Goal: Task Accomplishment & Management: Use online tool/utility

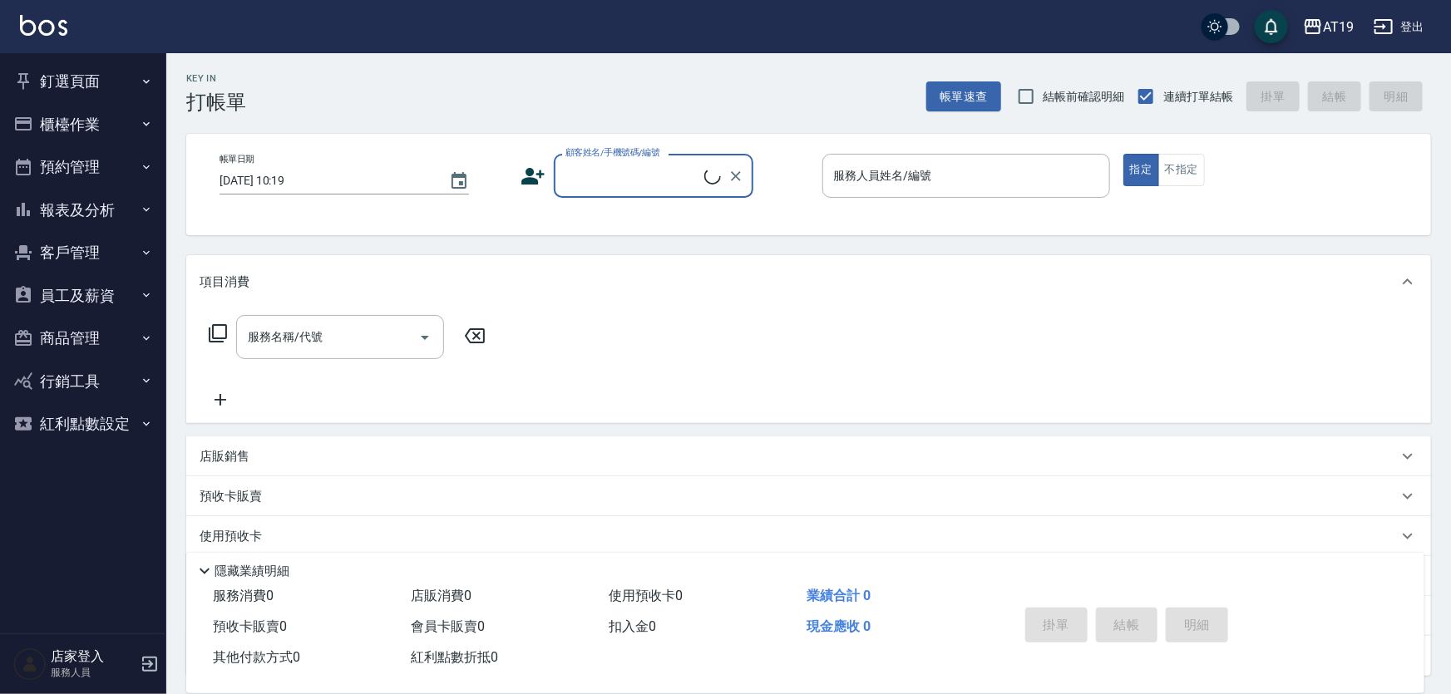
click at [133, 128] on button "櫃檯作業" at bounding box center [83, 124] width 153 height 43
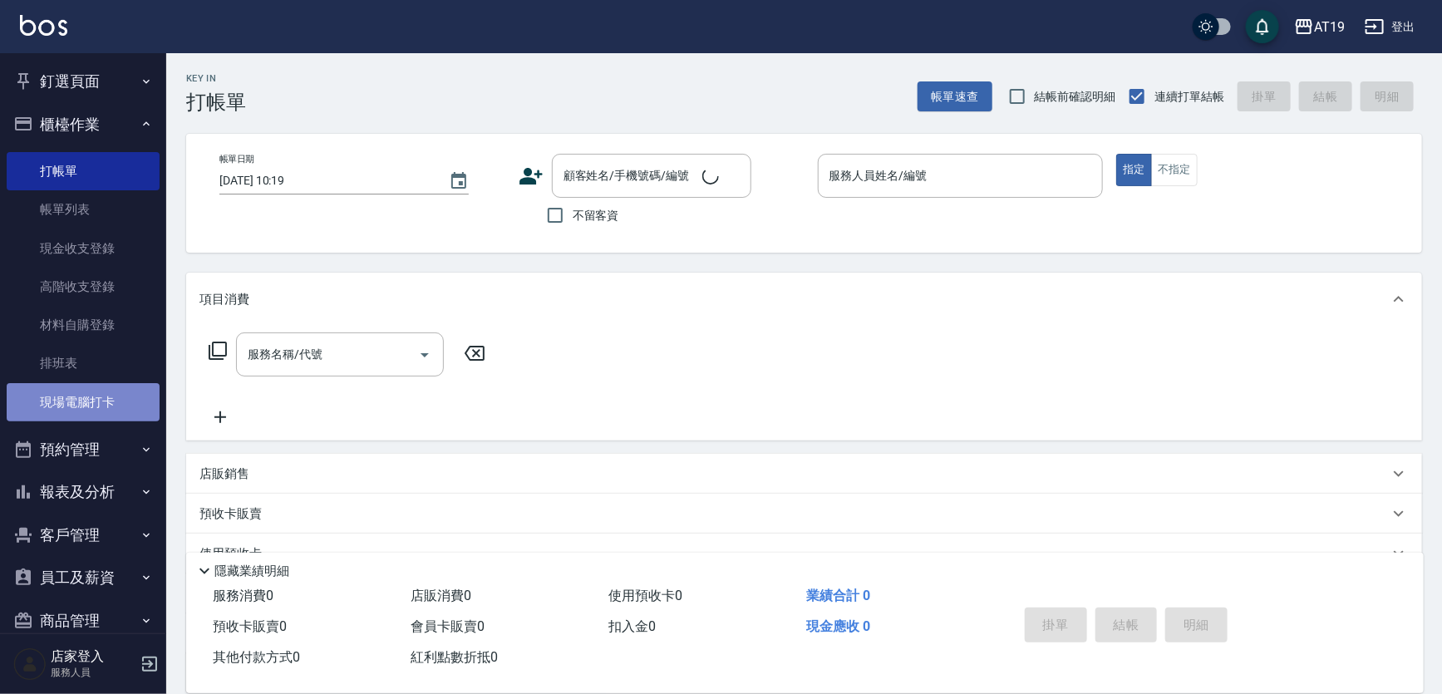
click at [123, 389] on link "現場電腦打卡" at bounding box center [83, 402] width 153 height 38
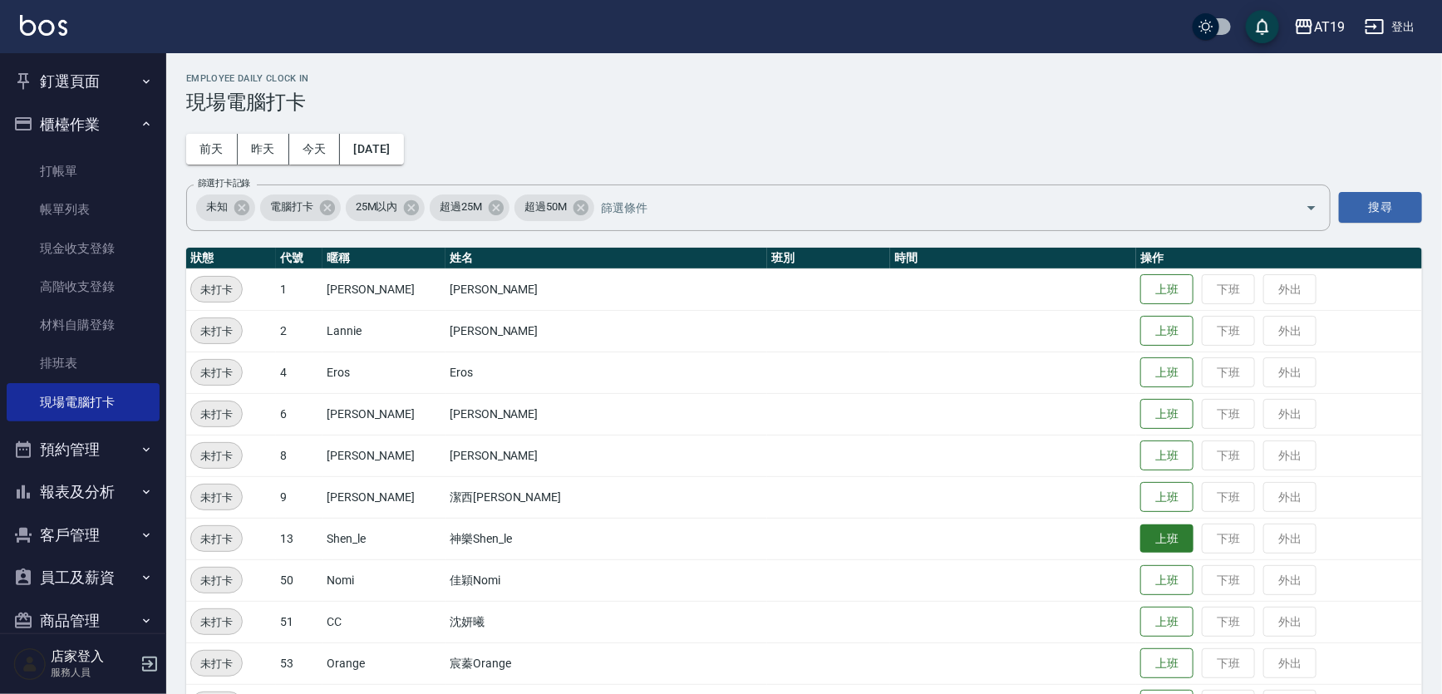
click at [1141, 549] on button "上班" at bounding box center [1167, 539] width 53 height 29
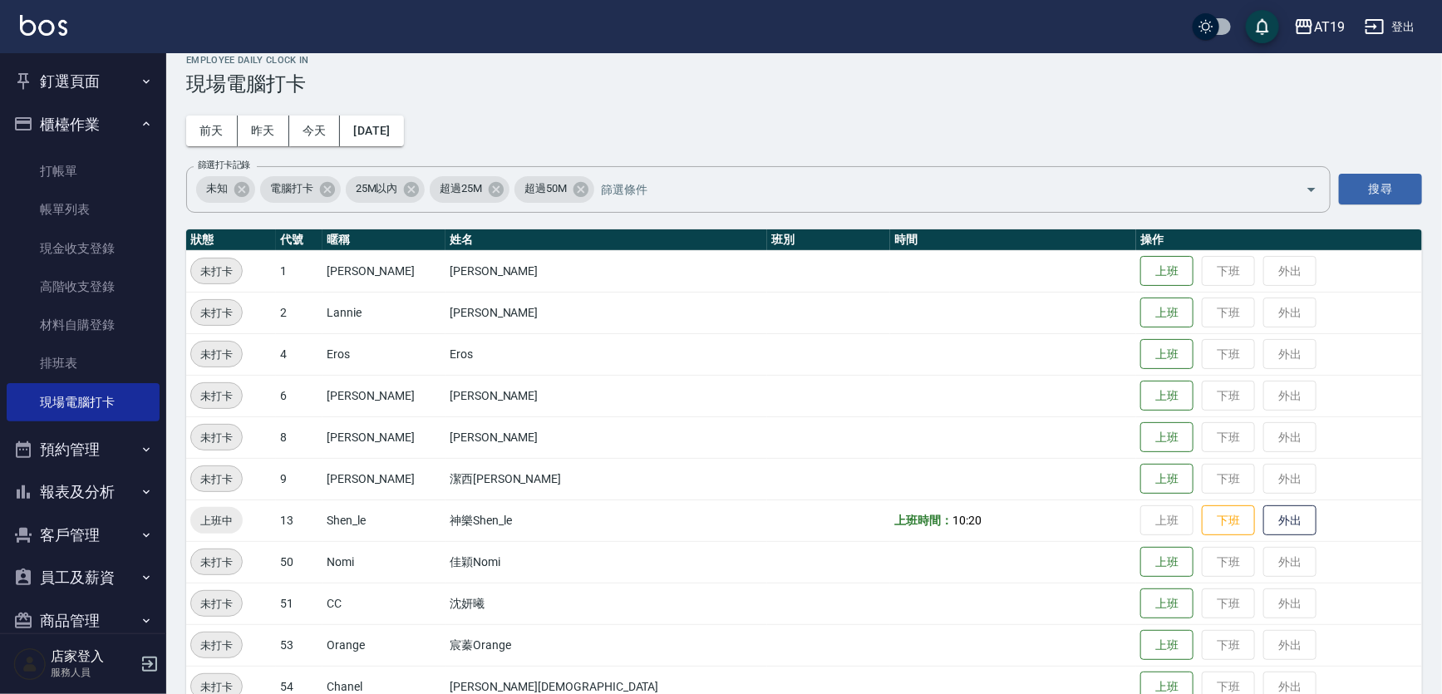
scroll to position [51, 0]
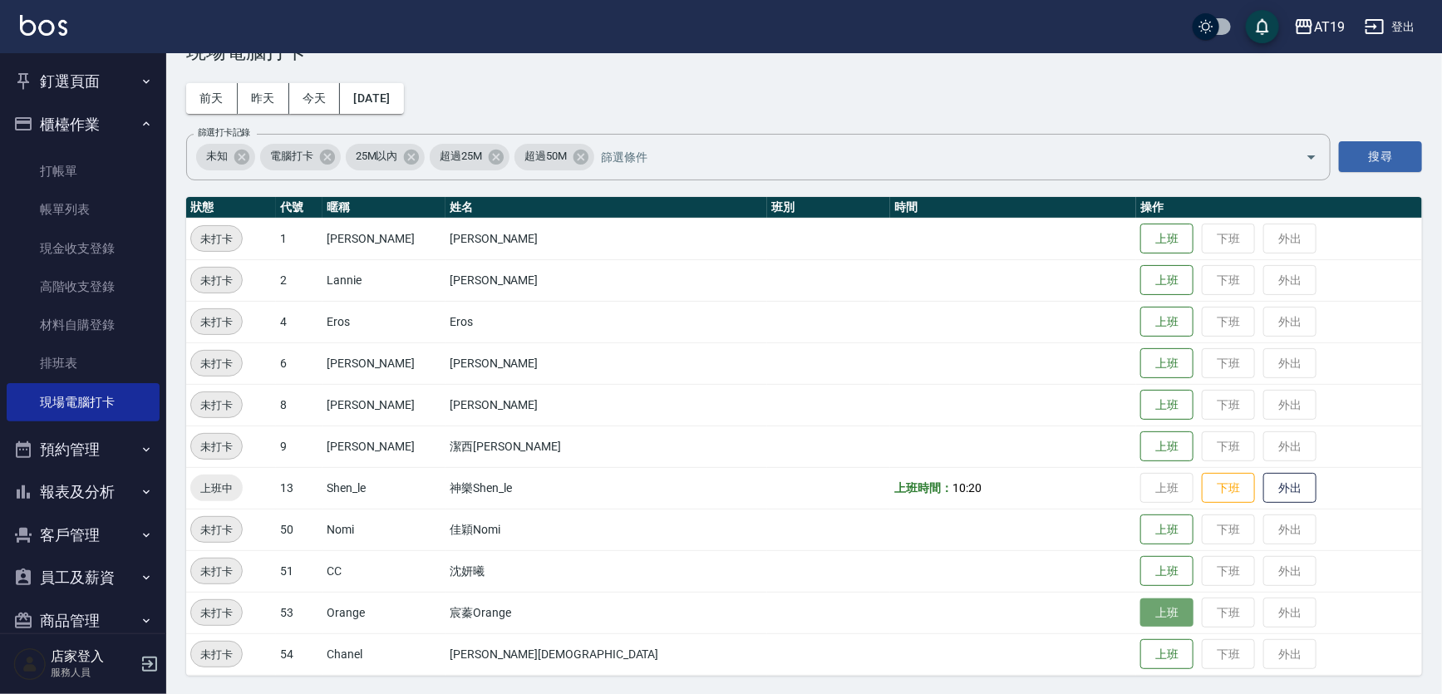
click at [1141, 611] on button "上班" at bounding box center [1167, 613] width 53 height 29
click at [1141, 454] on button "上班" at bounding box center [1167, 446] width 53 height 29
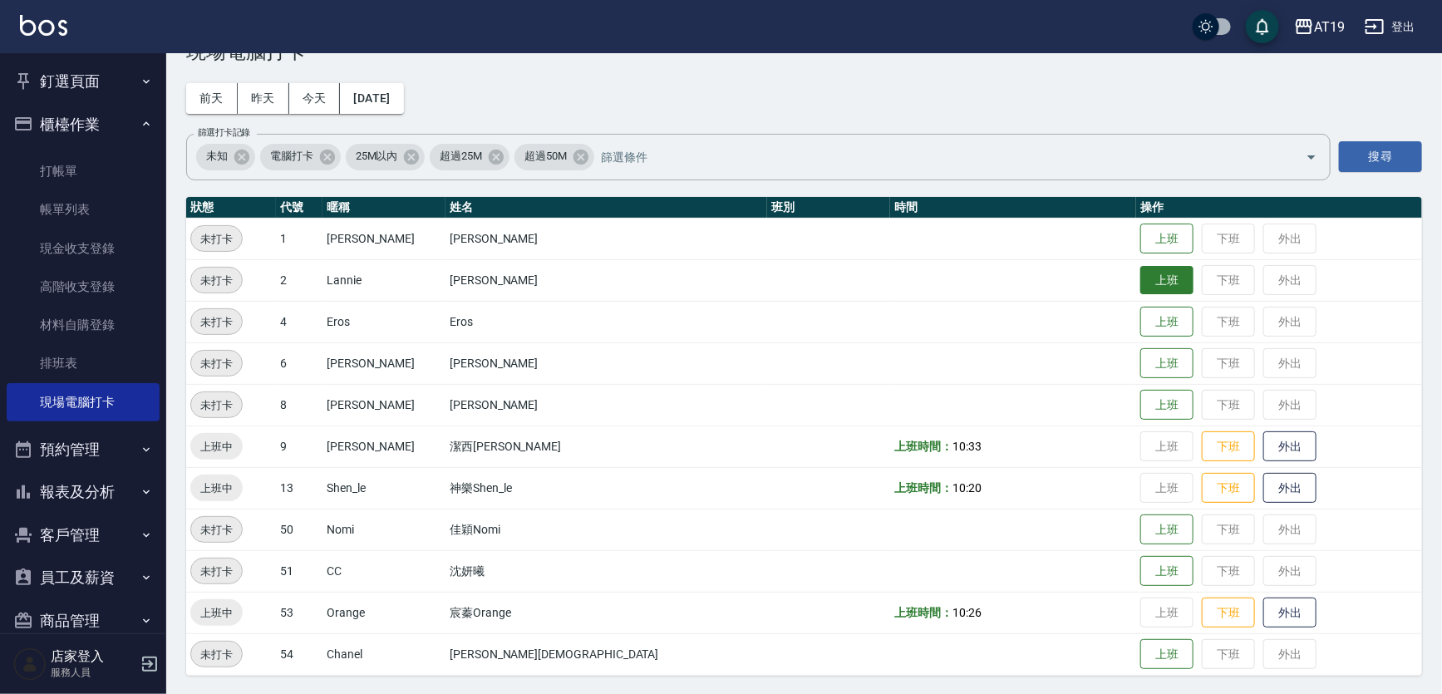
click at [1141, 282] on button "上班" at bounding box center [1167, 280] width 53 height 29
click at [1141, 232] on button "上班" at bounding box center [1167, 238] width 53 height 29
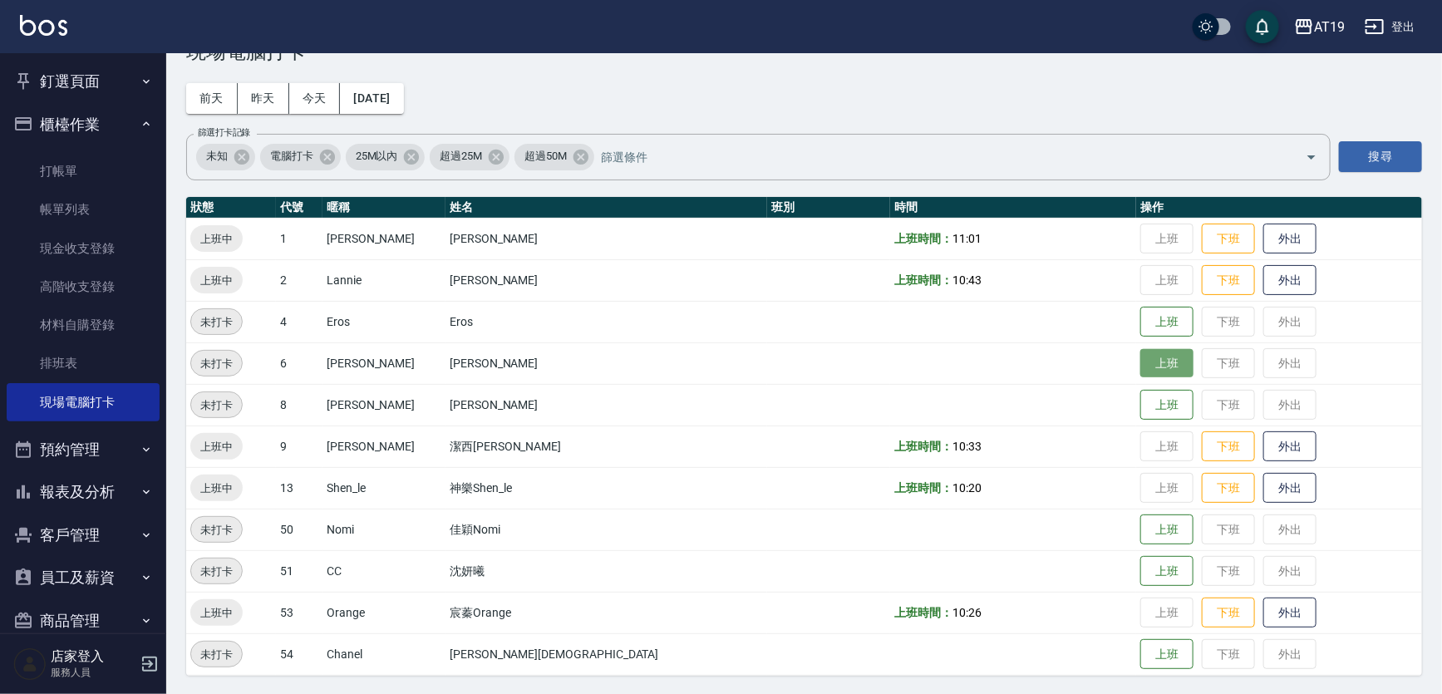
click at [1141, 359] on button "上班" at bounding box center [1167, 363] width 53 height 29
